Goal: Transaction & Acquisition: Purchase product/service

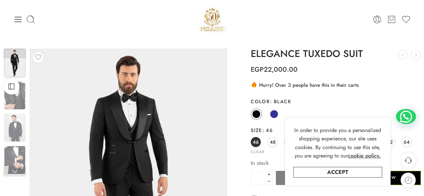
click at [210, 15] on img at bounding box center [212, 19] width 29 height 28
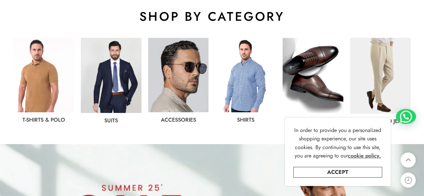
click at [135, 80] on img at bounding box center [111, 75] width 61 height 75
click at [321, 170] on link "Accept" at bounding box center [337, 172] width 89 height 11
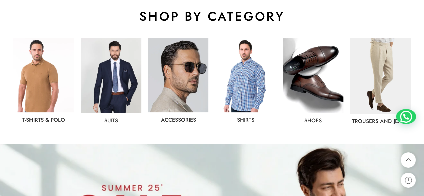
click at [125, 85] on img at bounding box center [111, 75] width 61 height 75
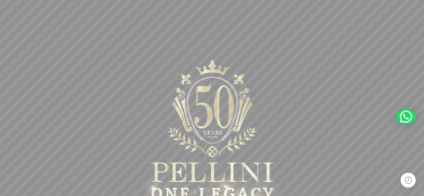
scroll to position [61, 0]
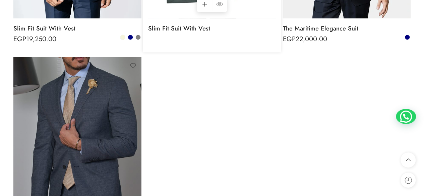
scroll to position [1733, 0]
